Goal: Information Seeking & Learning: Learn about a topic

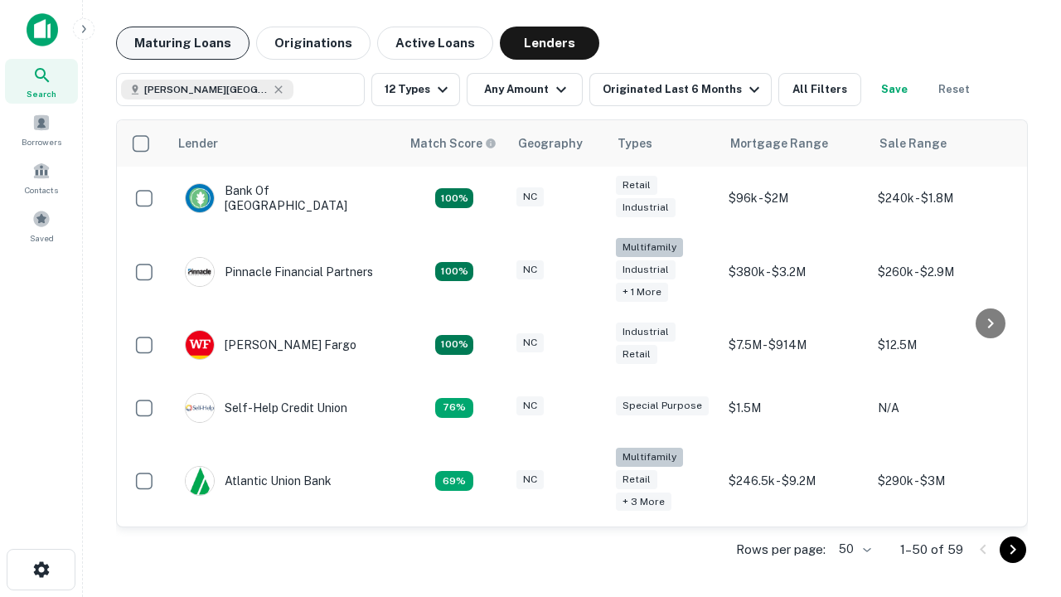
click at [182, 43] on button "Maturing Loans" at bounding box center [182, 43] width 133 height 33
